Goal: Transaction & Acquisition: Purchase product/service

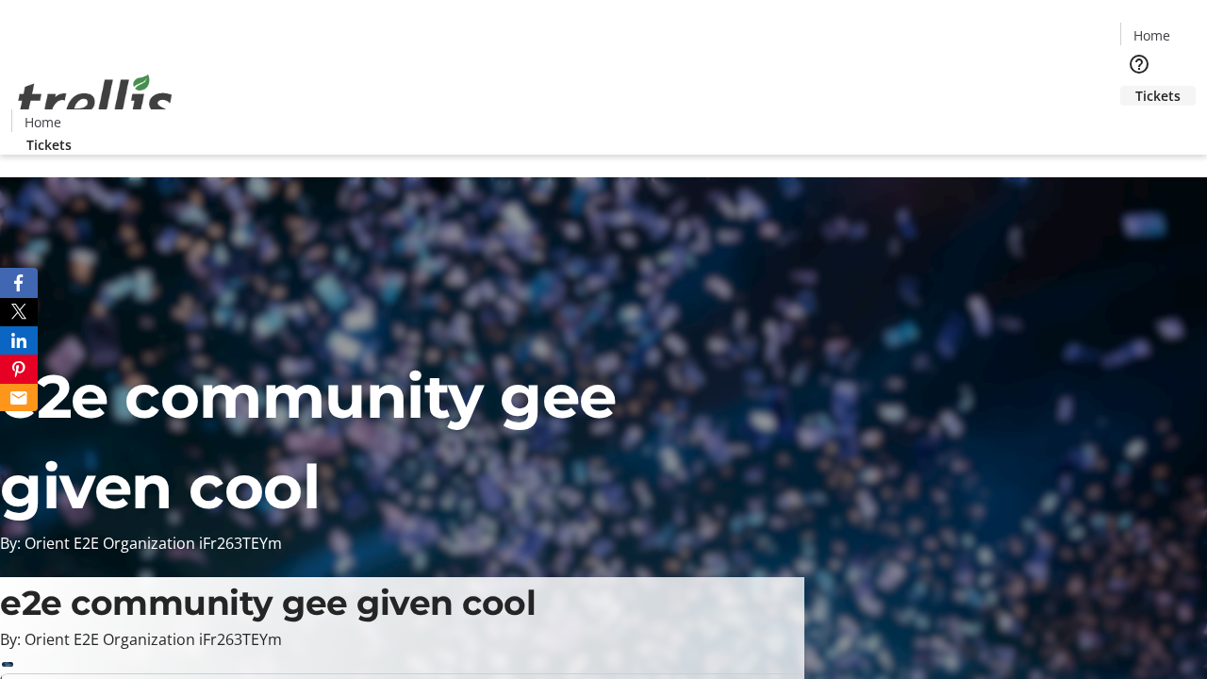
click at [1135, 86] on span "Tickets" at bounding box center [1157, 96] width 45 height 20
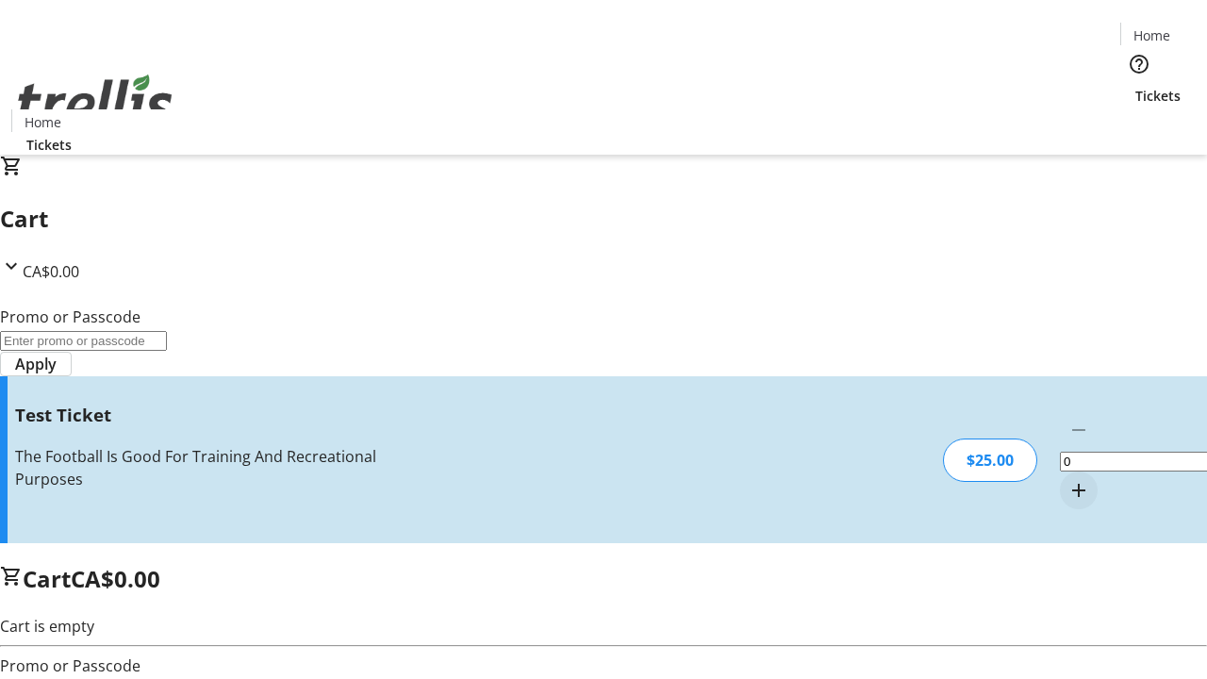
click at [1067, 479] on mat-icon "Increment by one" at bounding box center [1078, 490] width 23 height 23
type input "1"
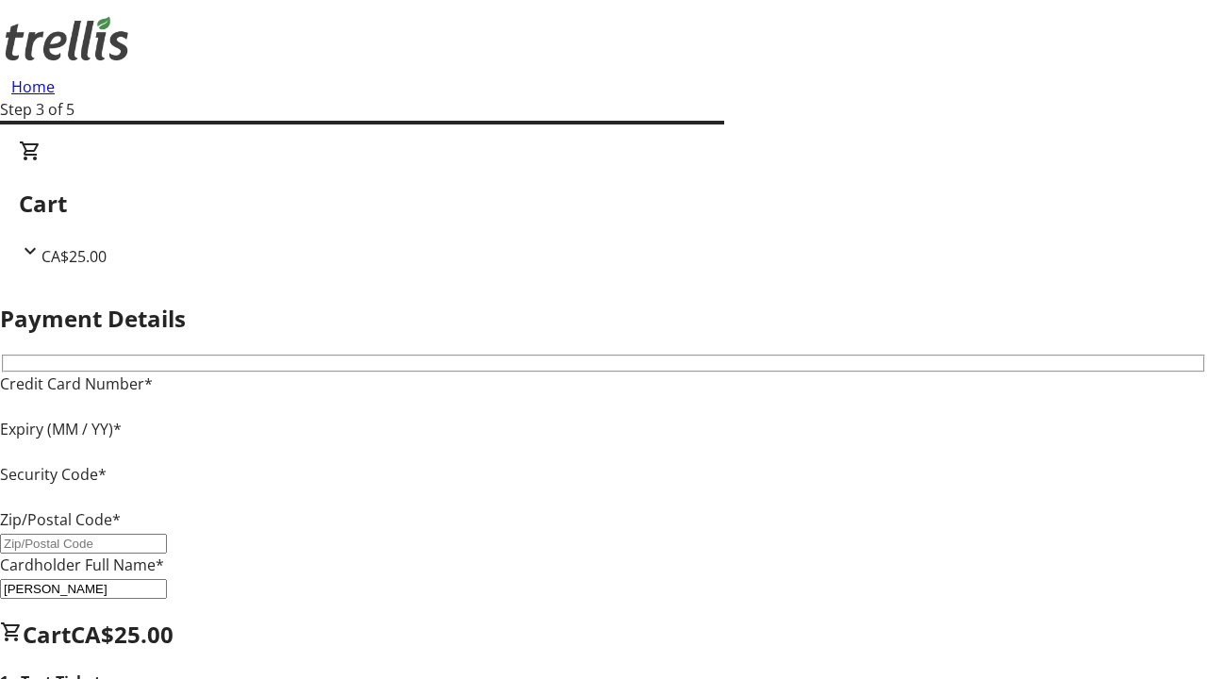
type input "V1Y 0C2"
